Goal: Task Accomplishment & Management: Complete application form

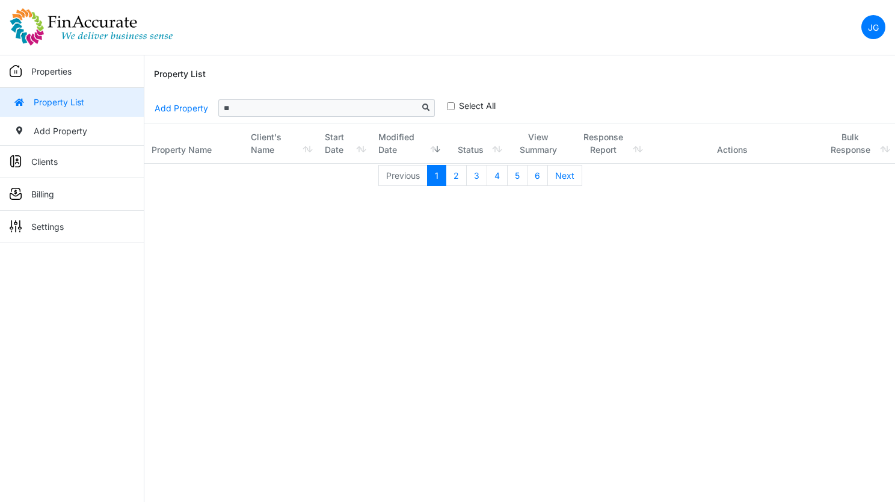
type input "*"
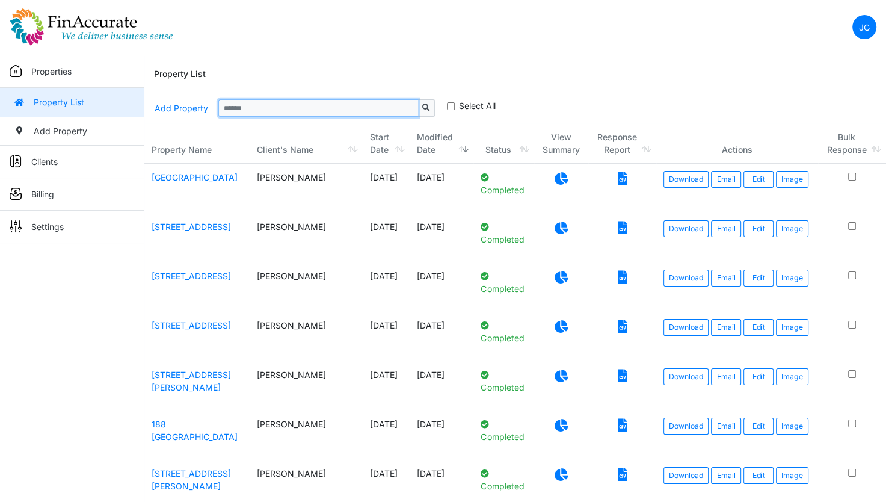
click at [298, 109] on input "Sizing example input" at bounding box center [318, 107] width 200 height 17
click at [42, 24] on img at bounding box center [92, 27] width 164 height 38
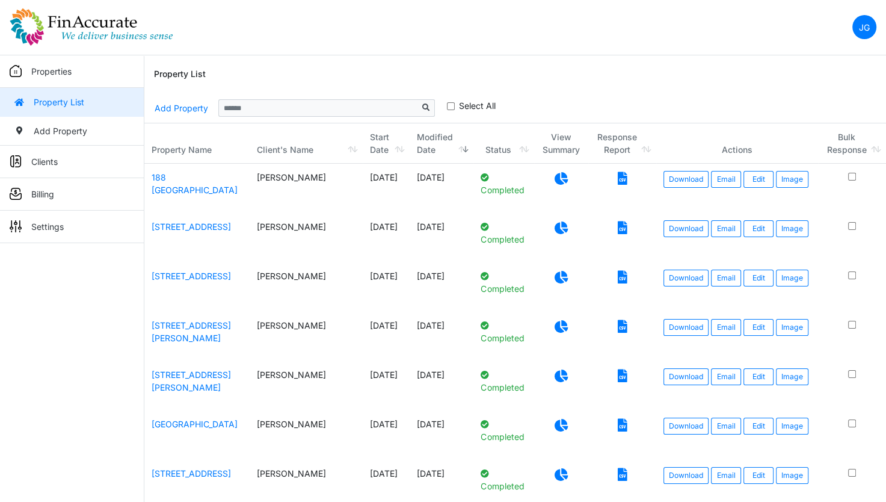
scroll to position [60, 0]
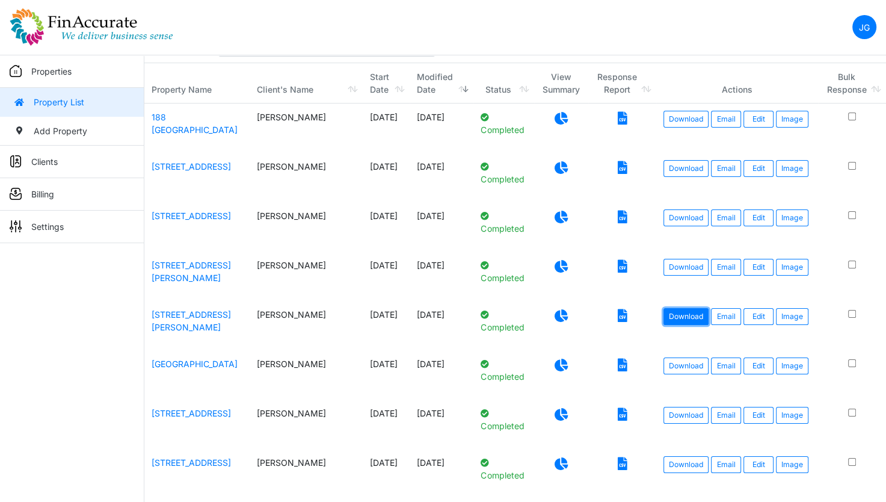
click at [663, 321] on link "Download" at bounding box center [685, 316] width 45 height 17
click at [668, 268] on link "Download" at bounding box center [685, 267] width 45 height 17
click at [676, 215] on link "Download" at bounding box center [685, 217] width 45 height 17
click at [669, 167] on link "Download" at bounding box center [685, 168] width 45 height 17
click at [676, 122] on link "Download" at bounding box center [685, 119] width 45 height 17
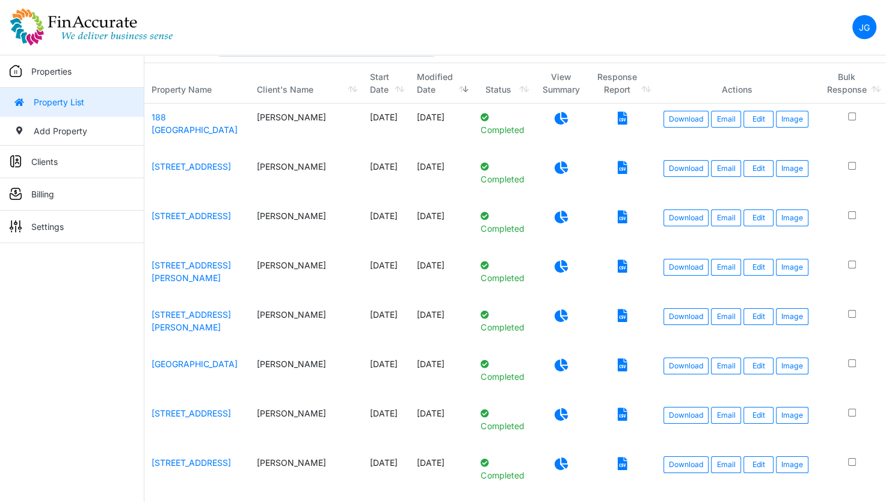
click at [473, 42] on nav "JG Change Password Logout [PERSON_NAME][EMAIL_ADDRESS][DOMAIN_NAME] [PERSON_NAM…" at bounding box center [443, 27] width 886 height 55
click at [666, 165] on link "Download" at bounding box center [685, 168] width 45 height 17
click at [562, 32] on nav "JG Change Password Logout [PERSON_NAME][EMAIL_ADDRESS][DOMAIN_NAME] [PERSON_NAM…" at bounding box center [443, 27] width 886 height 55
click at [666, 215] on link "Download" at bounding box center [685, 217] width 45 height 17
click at [534, 45] on nav "JG Change Password Logout [PERSON_NAME][EMAIL_ADDRESS][DOMAIN_NAME] [PERSON_NAM…" at bounding box center [443, 27] width 886 height 55
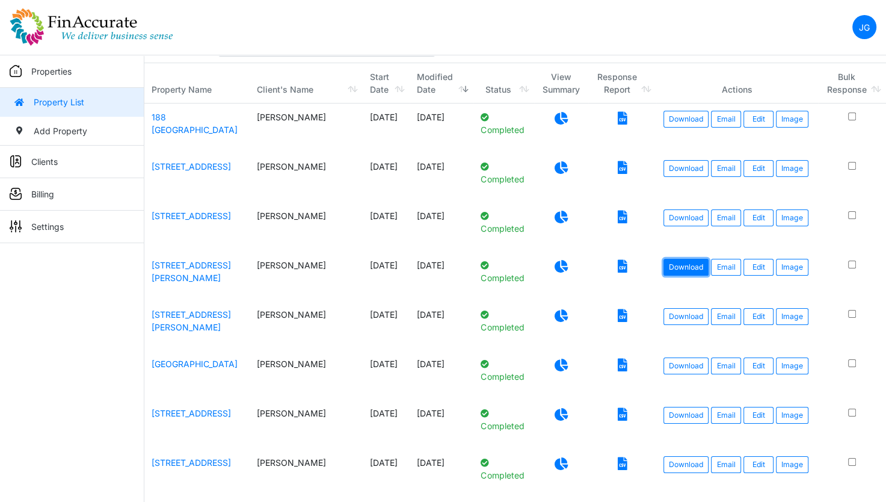
click at [677, 266] on link "Download" at bounding box center [685, 267] width 45 height 17
click at [579, 43] on nav "JG Change Password Logout [PERSON_NAME][EMAIL_ADDRESS][DOMAIN_NAME] [PERSON_NAM…" at bounding box center [443, 27] width 886 height 55
click at [680, 313] on link "Download" at bounding box center [685, 316] width 45 height 17
click at [189, 217] on link "[STREET_ADDRESS]" at bounding box center [191, 216] width 79 height 10
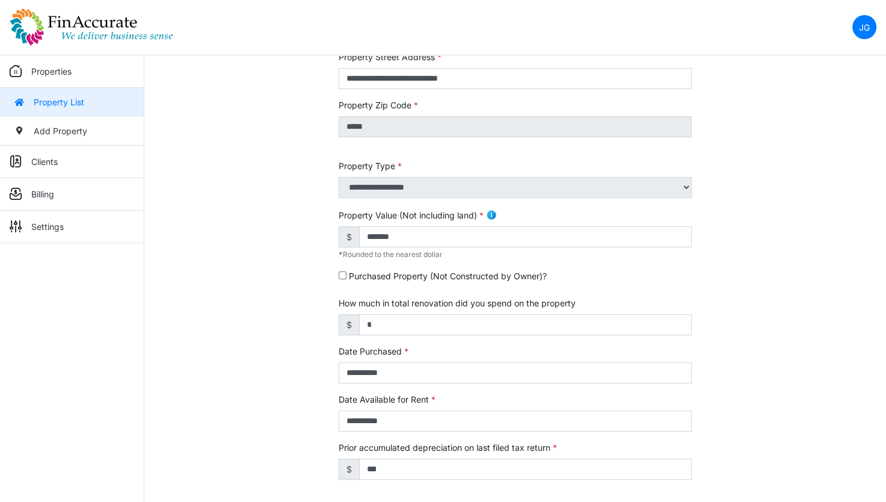
scroll to position [241, 0]
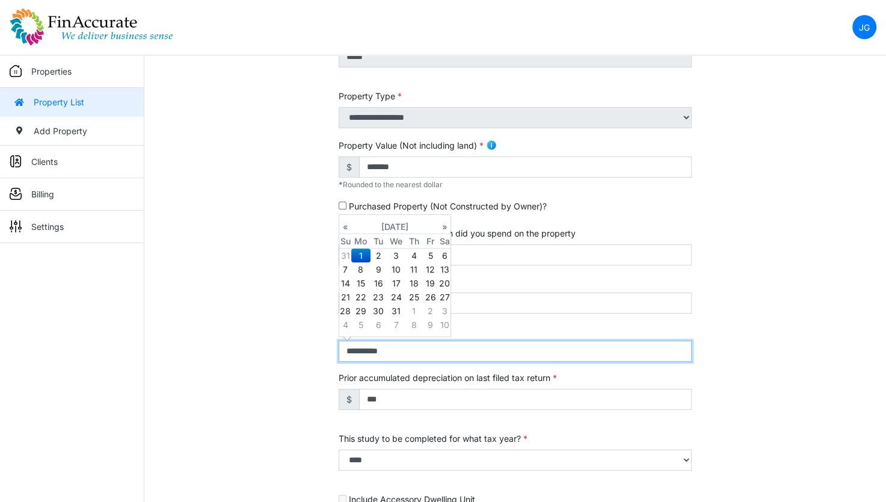
drag, startPoint x: 347, startPoint y: 352, endPoint x: 363, endPoint y: 348, distance: 16.8
click at [363, 348] on input "**********" at bounding box center [515, 350] width 353 height 21
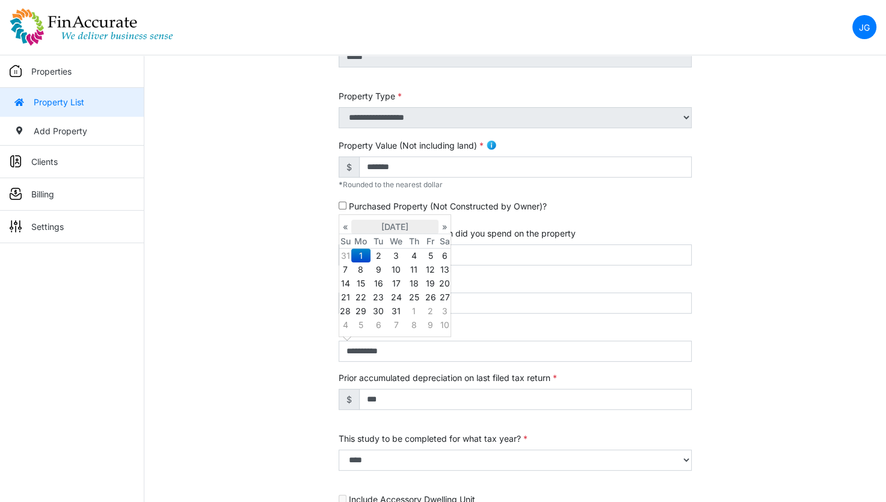
click at [405, 227] on th "January 2024" at bounding box center [394, 227] width 87 height 14
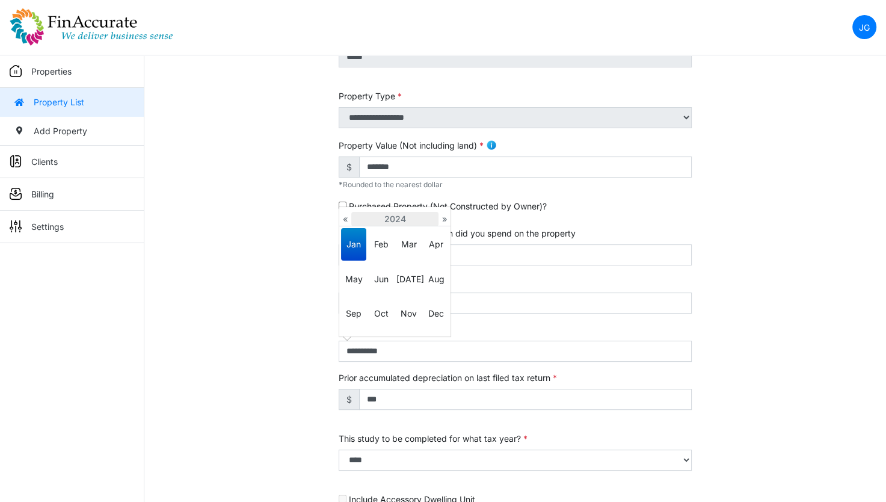
click at [397, 218] on th "2024" at bounding box center [394, 219] width 87 height 14
click at [382, 271] on span "2024" at bounding box center [381, 279] width 25 height 32
click at [394, 220] on th "2024" at bounding box center [394, 219] width 87 height 14
click at [352, 278] on span "2023" at bounding box center [353, 279] width 25 height 32
click at [411, 308] on span "Nov" at bounding box center [408, 313] width 25 height 32
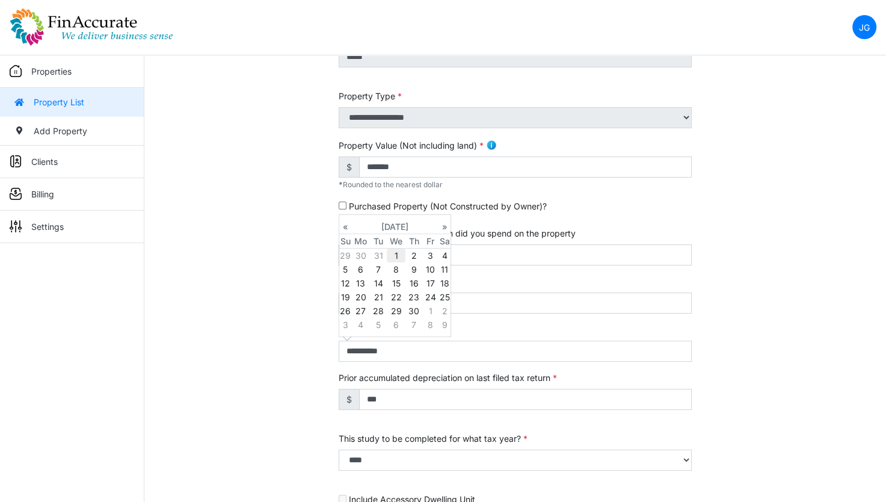
click at [396, 254] on td "1" at bounding box center [396, 255] width 19 height 14
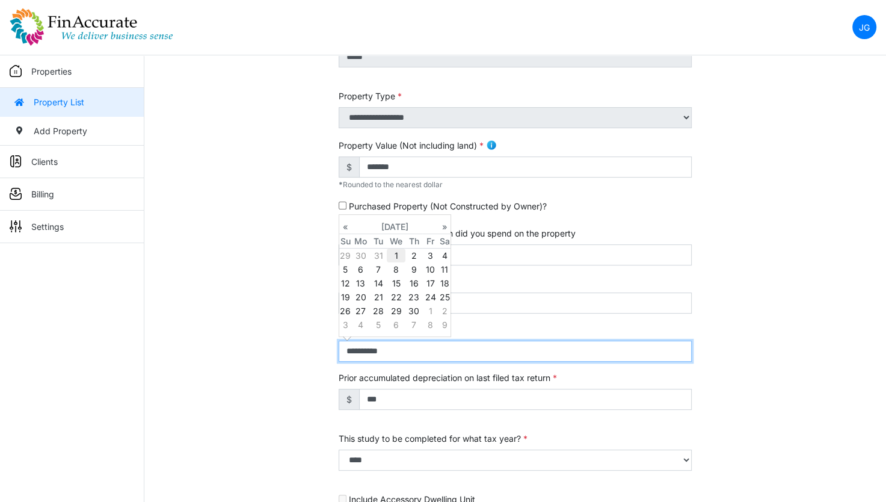
type input "**********"
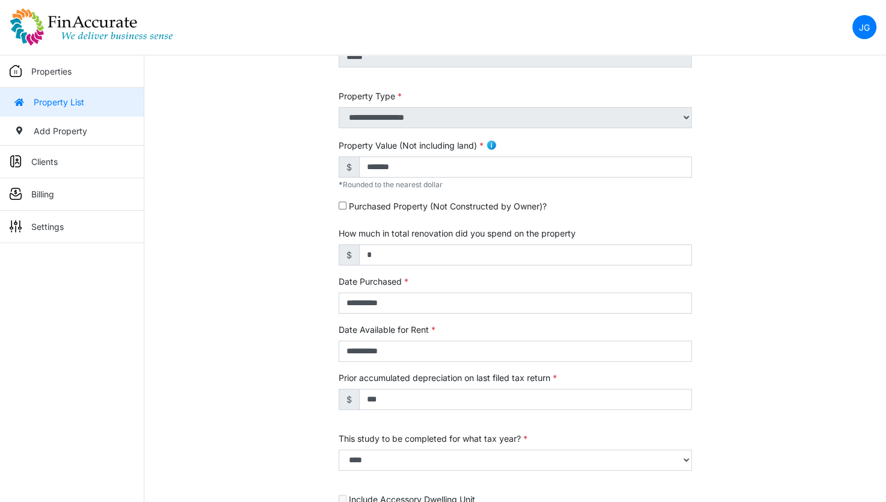
click at [735, 286] on div "**********" at bounding box center [515, 260] width 742 height 754
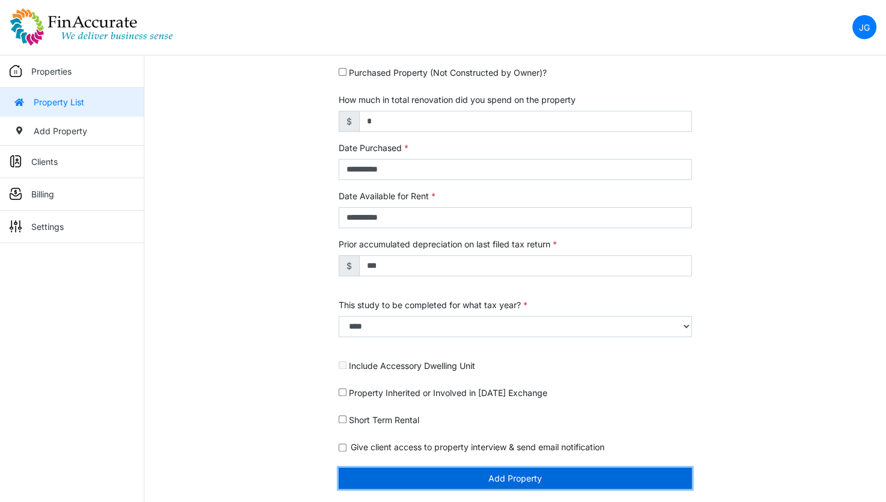
click at [536, 485] on button "Add Property" at bounding box center [515, 477] width 353 height 21
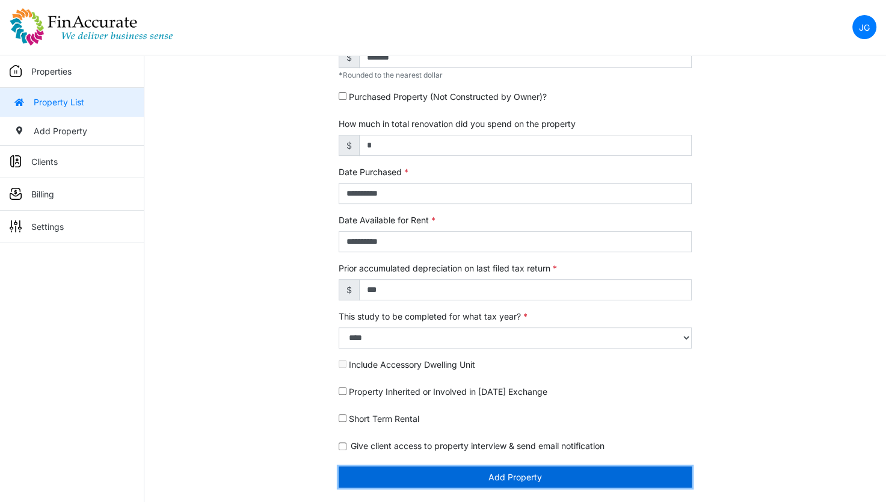
scroll to position [337, 0]
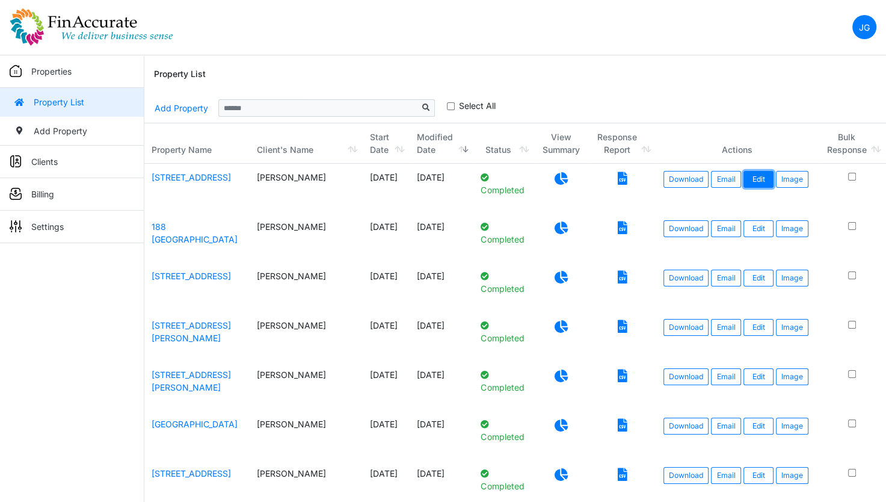
click at [760, 179] on link "Edit" at bounding box center [758, 179] width 30 height 17
click at [58, 25] on img at bounding box center [92, 27] width 164 height 38
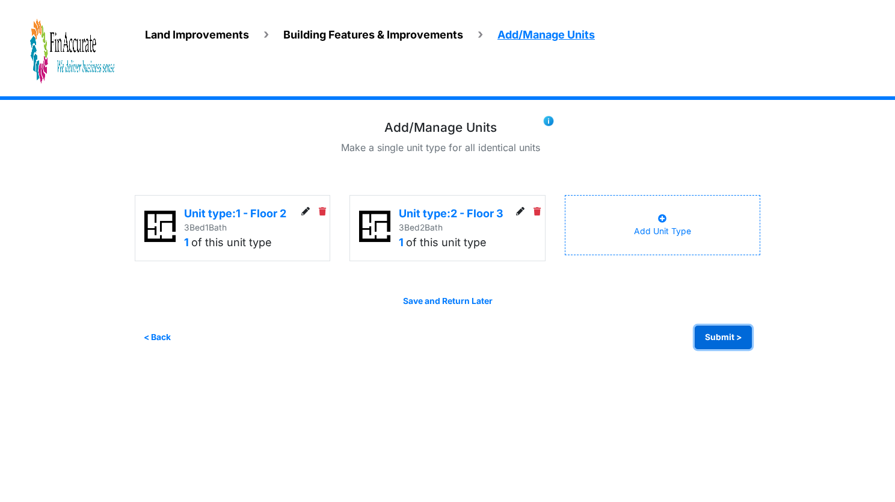
click at [723, 336] on button "Submit >" at bounding box center [723, 336] width 57 height 23
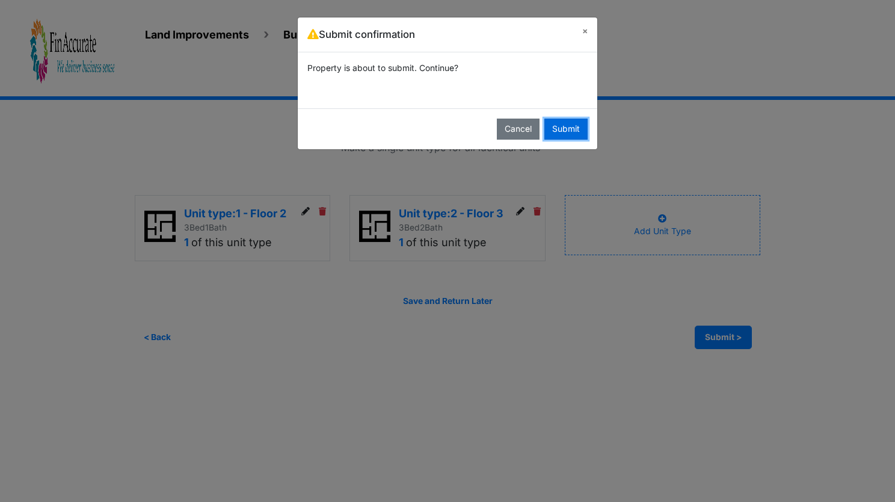
click at [564, 119] on button "Submit" at bounding box center [565, 128] width 43 height 21
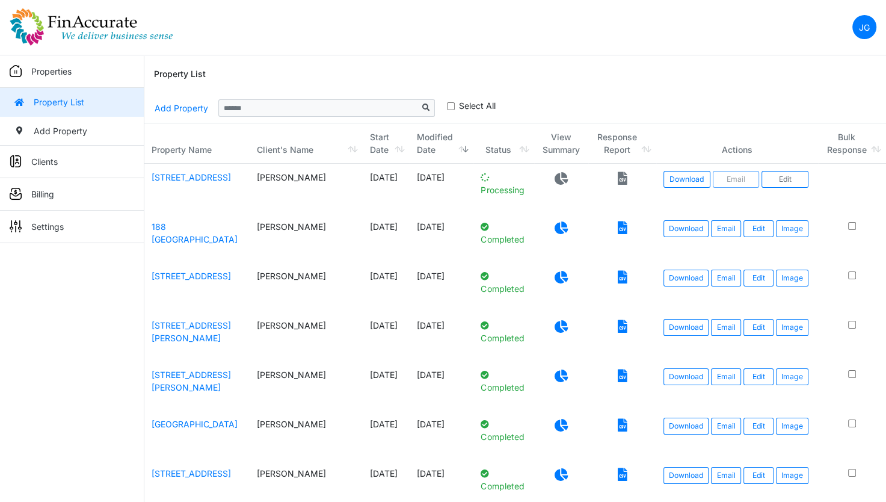
click at [36, 18] on img at bounding box center [92, 27] width 164 height 38
click at [481, 179] on p "Processing" at bounding box center [504, 183] width 46 height 25
click at [481, 187] on p "Processing" at bounding box center [504, 183] width 46 height 25
click at [69, 39] on img at bounding box center [92, 27] width 164 height 38
click at [663, 178] on link "Download" at bounding box center [685, 179] width 45 height 17
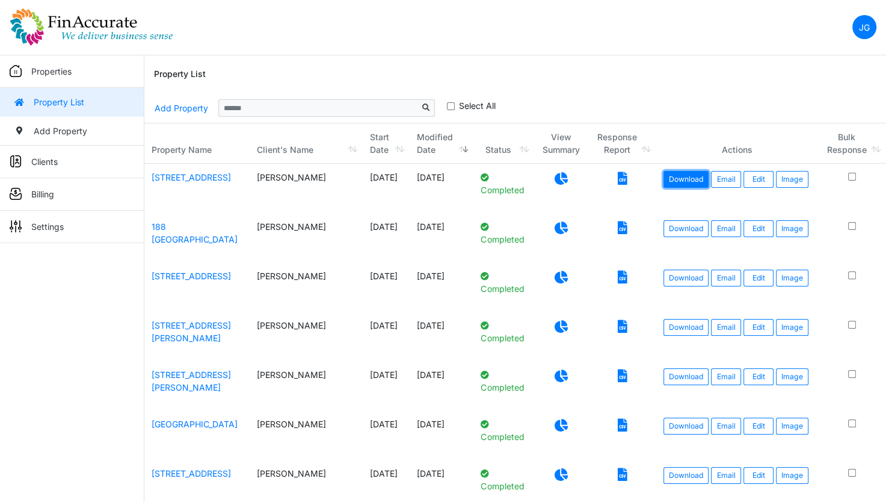
click at [666, 179] on link "Download" at bounding box center [685, 179] width 45 height 17
drag, startPoint x: 546, startPoint y: 47, endPoint x: 571, endPoint y: 57, distance: 26.5
click at [546, 47] on nav "JG Change Password Logout [PERSON_NAME][EMAIL_ADDRESS][DOMAIN_NAME] [PERSON_NAM…" at bounding box center [443, 27] width 886 height 55
click at [663, 174] on link "Download" at bounding box center [685, 179] width 45 height 17
